Goal: Task Accomplishment & Management: Manage account settings

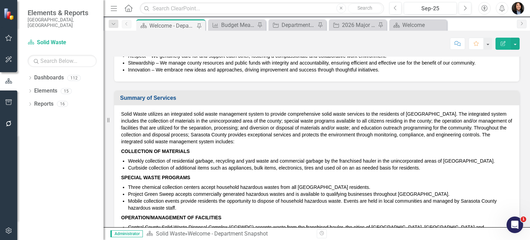
scroll to position [172, 0]
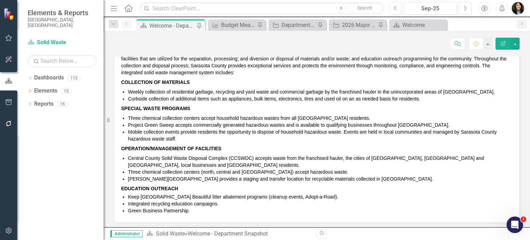
drag, startPoint x: 197, startPoint y: 211, endPoint x: 124, endPoint y: 111, distance: 123.9
click at [124, 111] on span "Solid Waste utilizes an integrated solid waste management system to provide com…" at bounding box center [316, 128] width 391 height 174
click at [115, 9] on icon "Menu" at bounding box center [113, 7] width 9 height 7
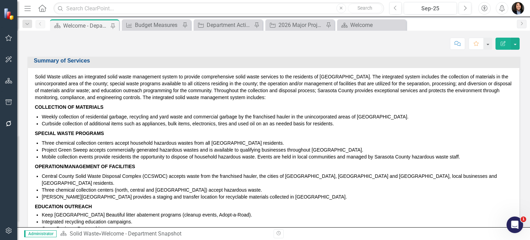
scroll to position [138, 0]
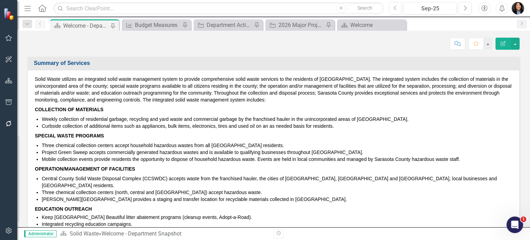
drag, startPoint x: 36, startPoint y: 77, endPoint x: 59, endPoint y: 81, distance: 23.5
click at [60, 82] on div "Solid Waste utilizes an integrated solid waste management system to provide com…" at bounding box center [273, 156] width 491 height 172
click at [38, 80] on p "Solid Waste utilizes an integrated solid waste management system to provide com…" at bounding box center [273, 90] width 477 height 29
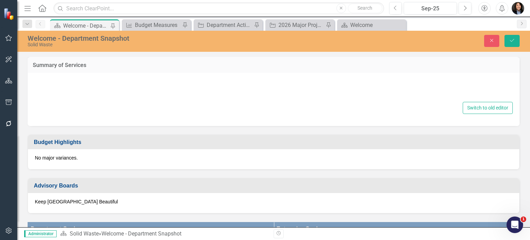
type textarea "<p>Solid Waste utilizes an integrated solid waste management system to provide …"
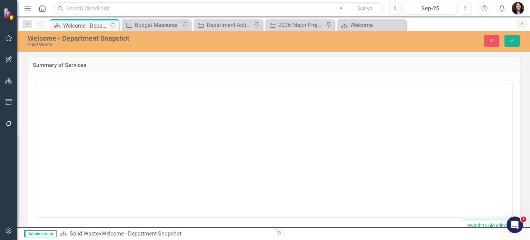
scroll to position [0, 0]
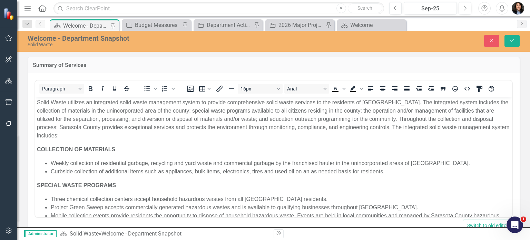
click at [56, 106] on p "Solid Waste utilizes an integrated solid waste management system to provide com…" at bounding box center [273, 118] width 473 height 41
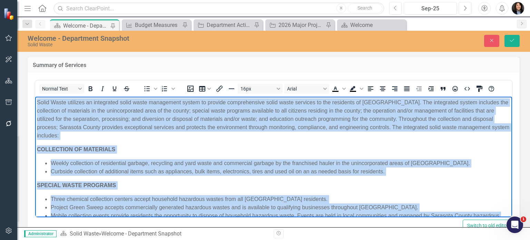
copy body "Solid Waste utilizes an integrated solid waste management system to provide com…"
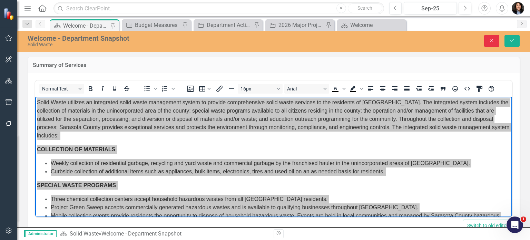
click at [491, 41] on icon "Close" at bounding box center [491, 40] width 6 height 5
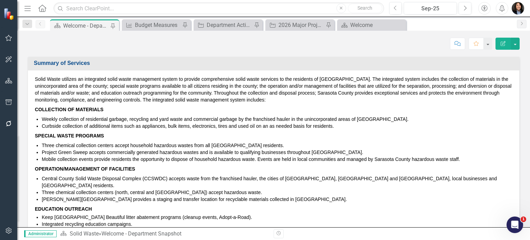
click at [519, 10] on img "button" at bounding box center [517, 8] width 12 height 12
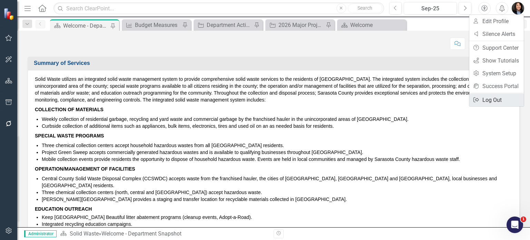
click at [506, 100] on link "Logout Log Out" at bounding box center [496, 99] width 54 height 13
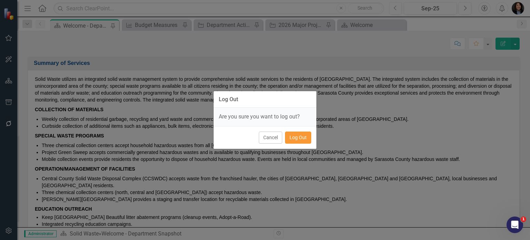
click at [307, 138] on button "Log Out" at bounding box center [298, 137] width 26 height 12
